Goal: Task Accomplishment & Management: Use online tool/utility

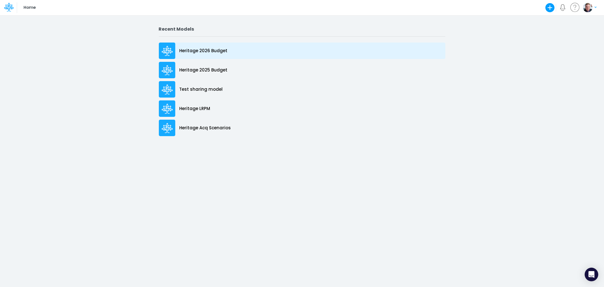
click at [198, 53] on p "Heritage 2026 Budget" at bounding box center [204, 51] width 48 height 7
